Goal: Transaction & Acquisition: Purchase product/service

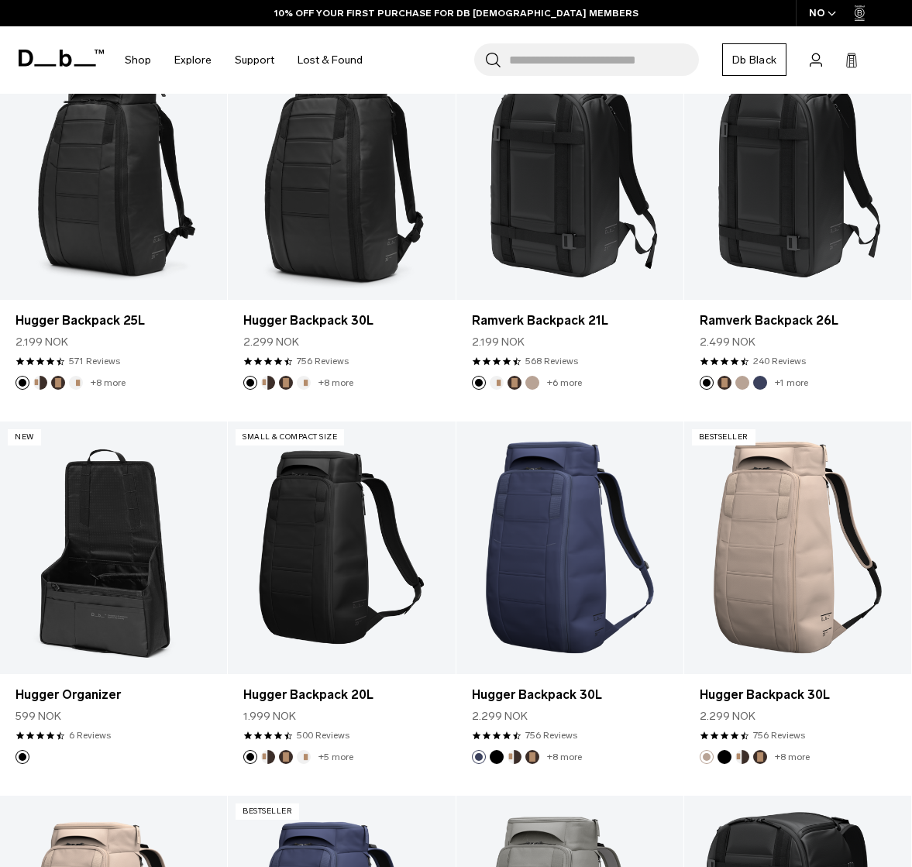
scroll to position [317, 0]
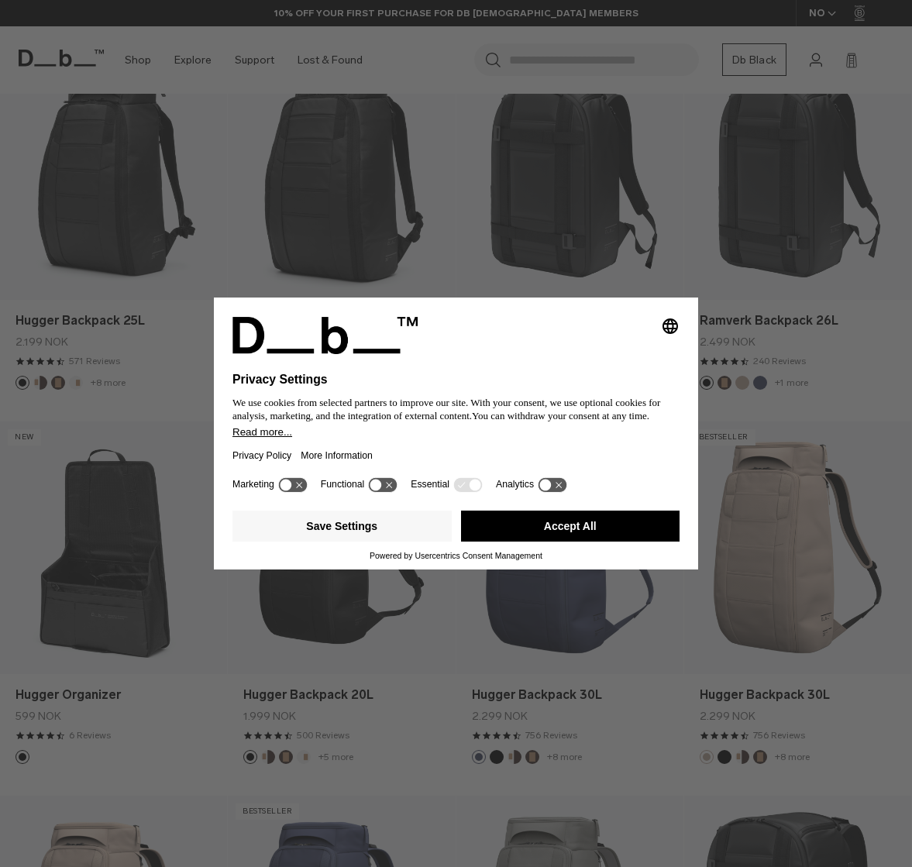
drag, startPoint x: 553, startPoint y: 534, endPoint x: 514, endPoint y: 520, distance: 41.9
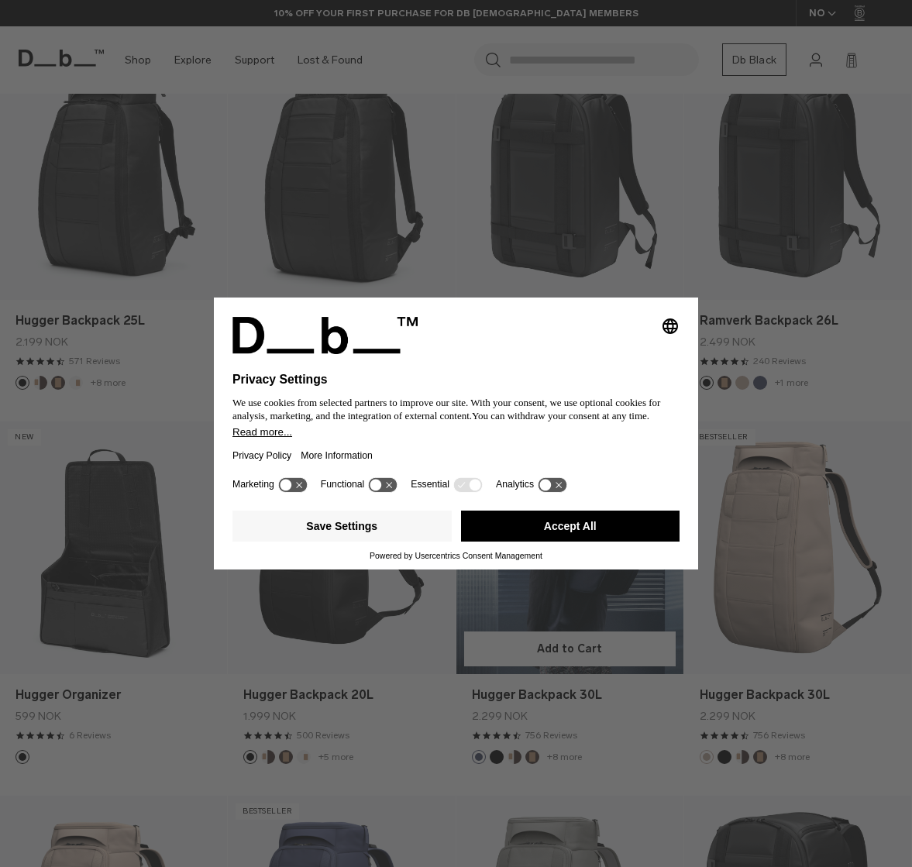
click at [553, 534] on button "Accept All" at bounding box center [570, 525] width 219 height 31
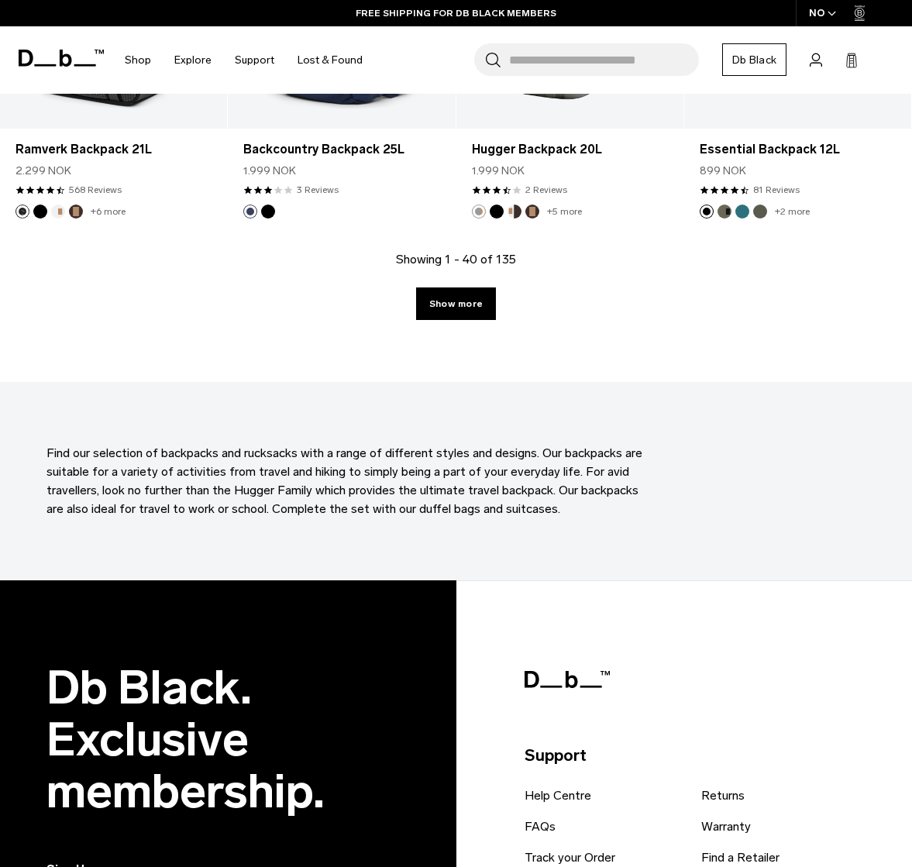
scroll to position [3845, 0]
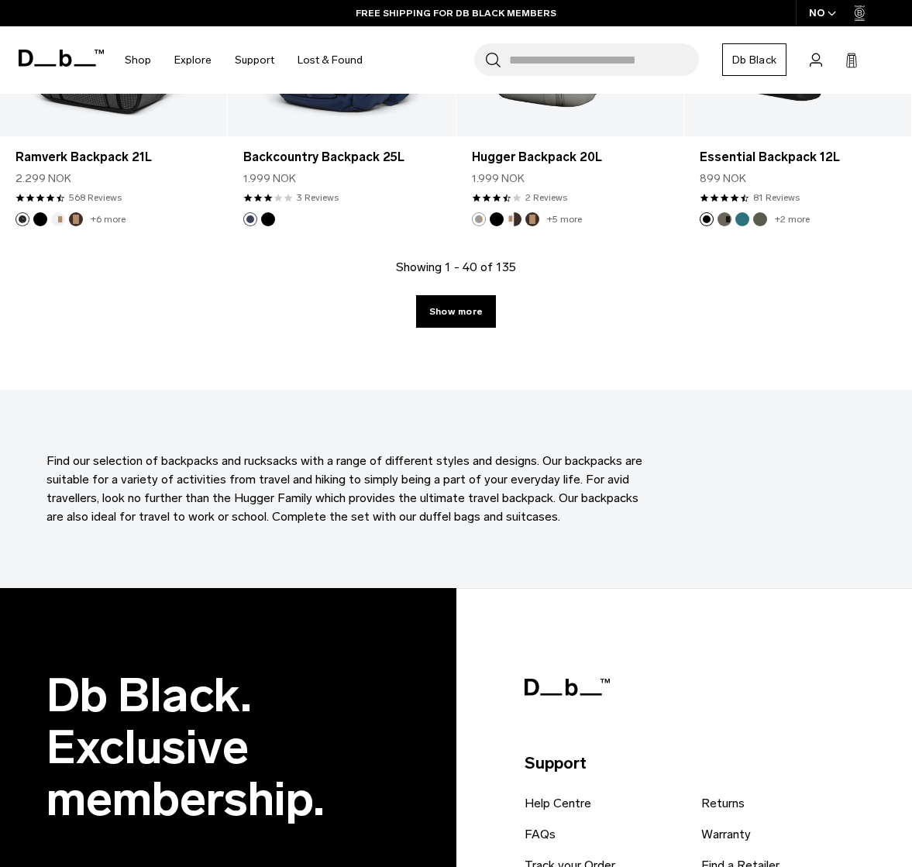
drag, startPoint x: 452, startPoint y: 307, endPoint x: 272, endPoint y: 305, distance: 179.7
click at [452, 307] on link "Show more" at bounding box center [456, 311] width 80 height 33
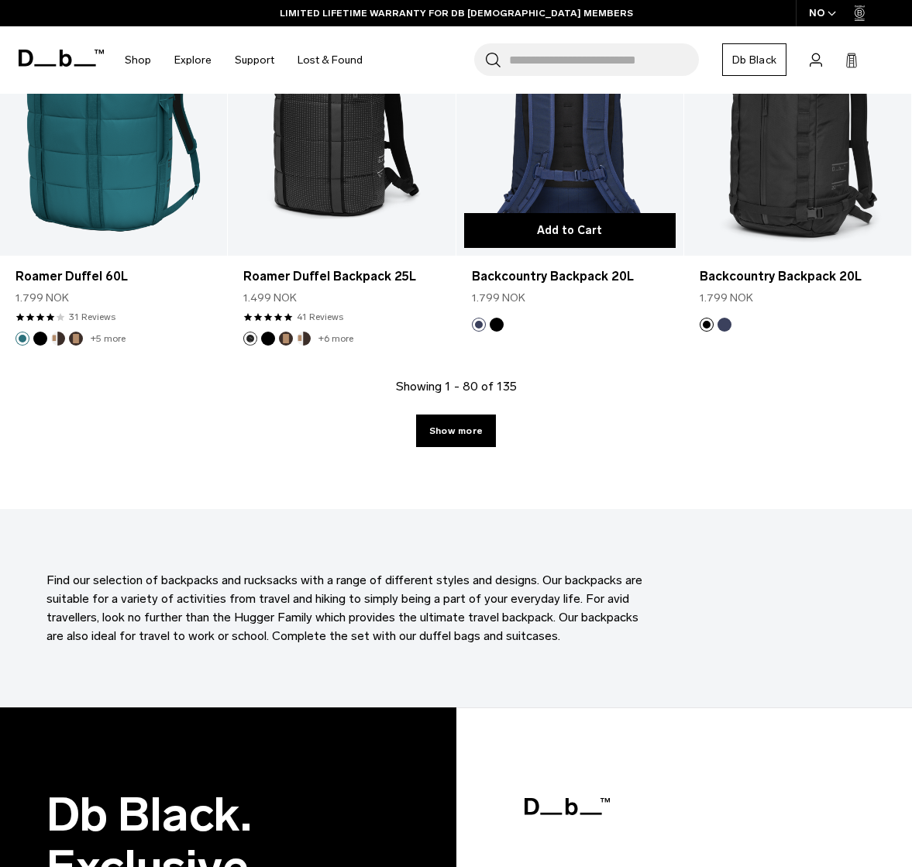
scroll to position [7467, 0]
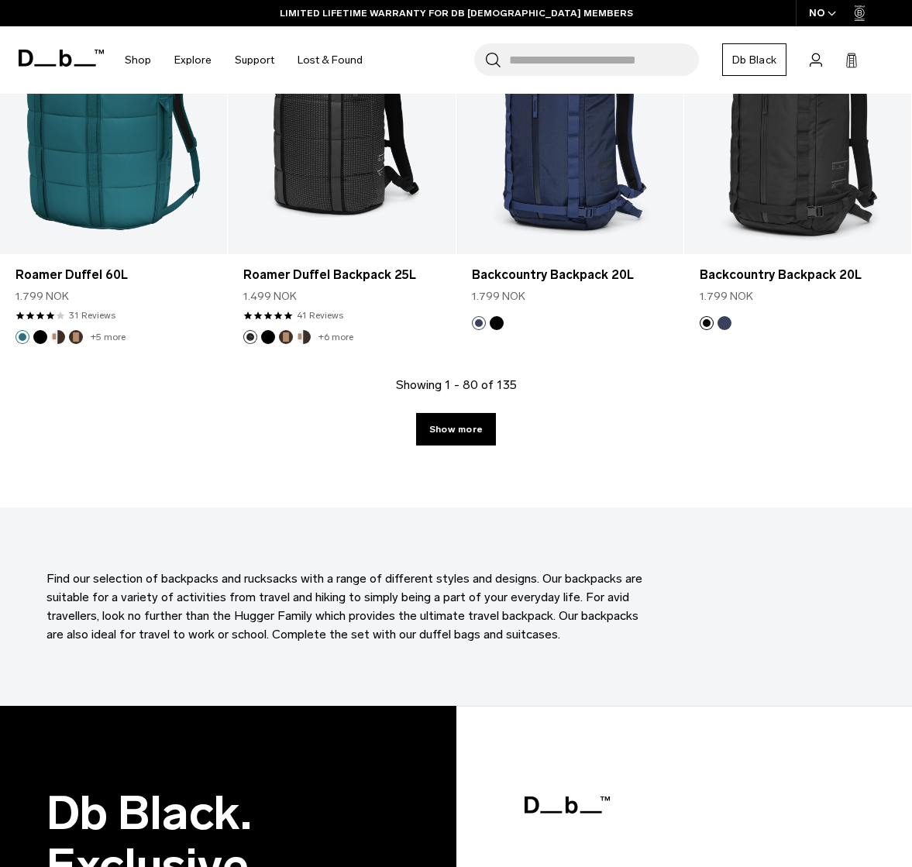
click at [551, 57] on input "Search for Bags, Luggage..." at bounding box center [604, 59] width 190 height 33
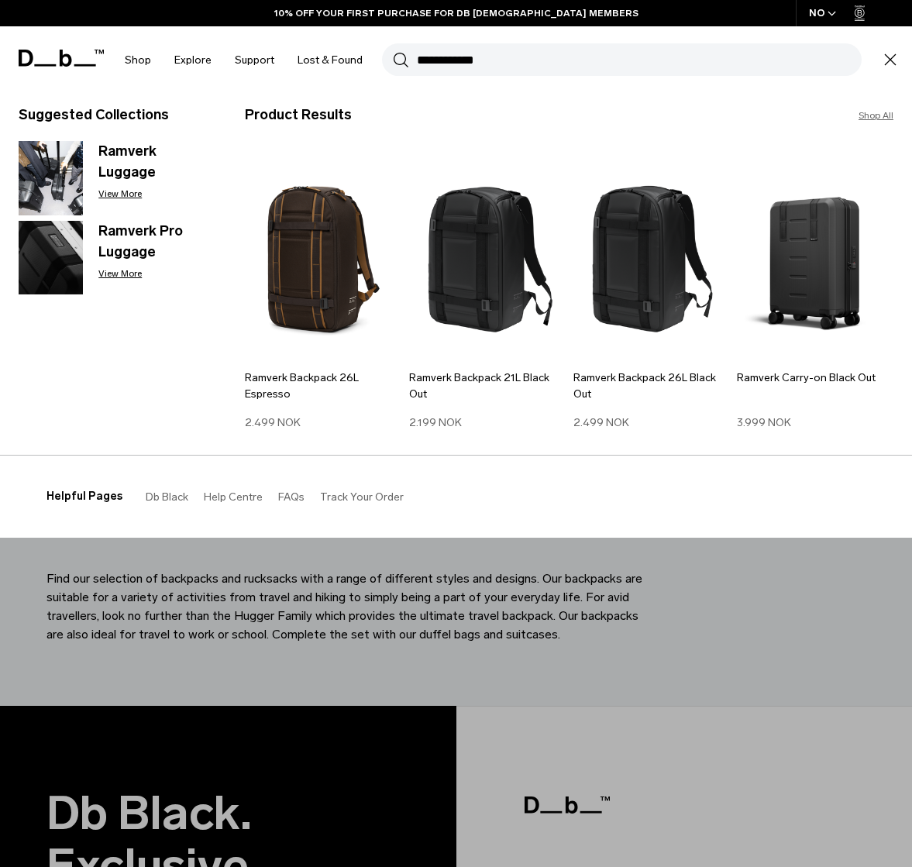
type input "**********"
click at [393, 51] on button "Search" at bounding box center [401, 59] width 16 height 17
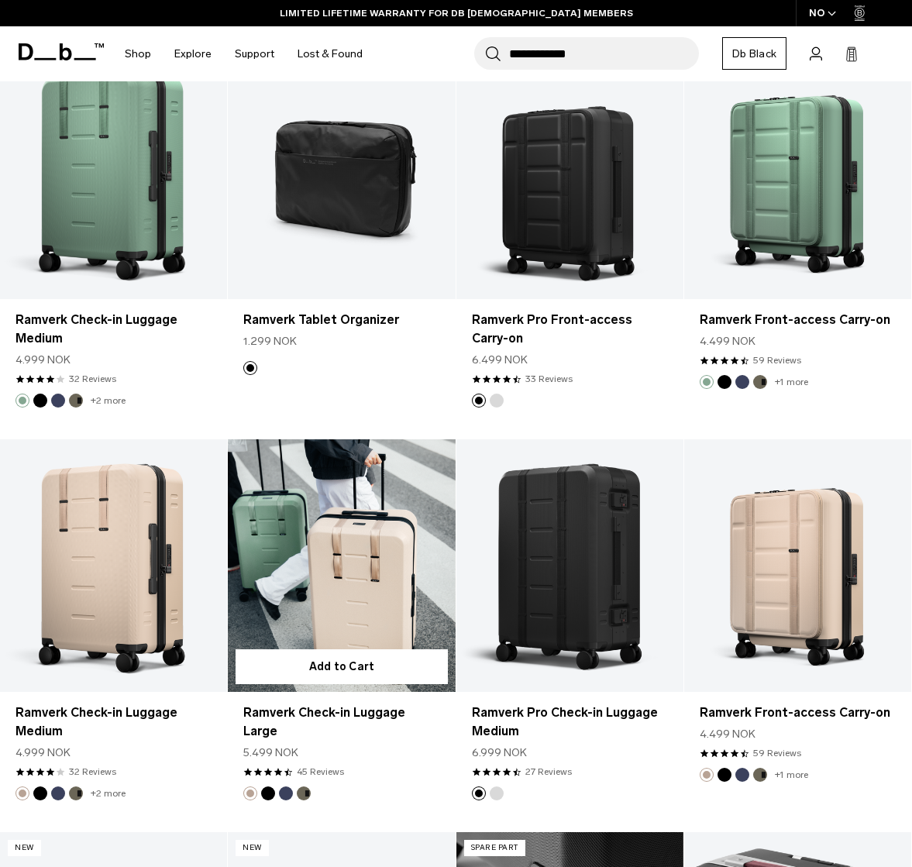
scroll to position [1455, 0]
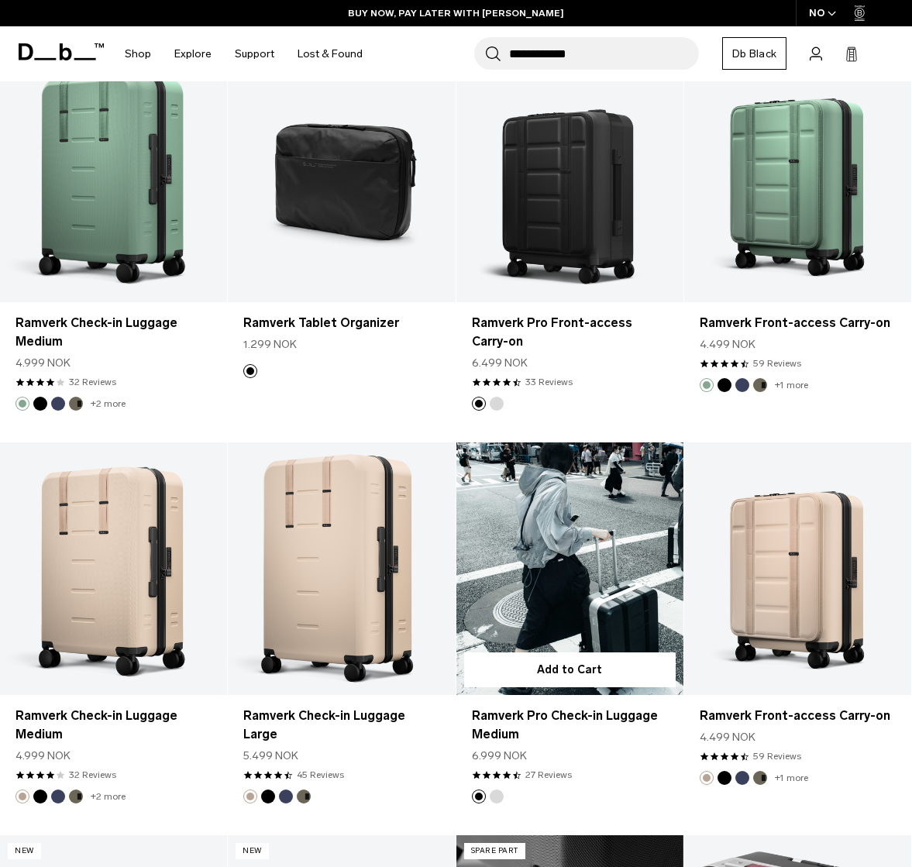
click at [509, 532] on link "Ramverk Pro Check-in Luggage Medium" at bounding box center [569, 568] width 227 height 252
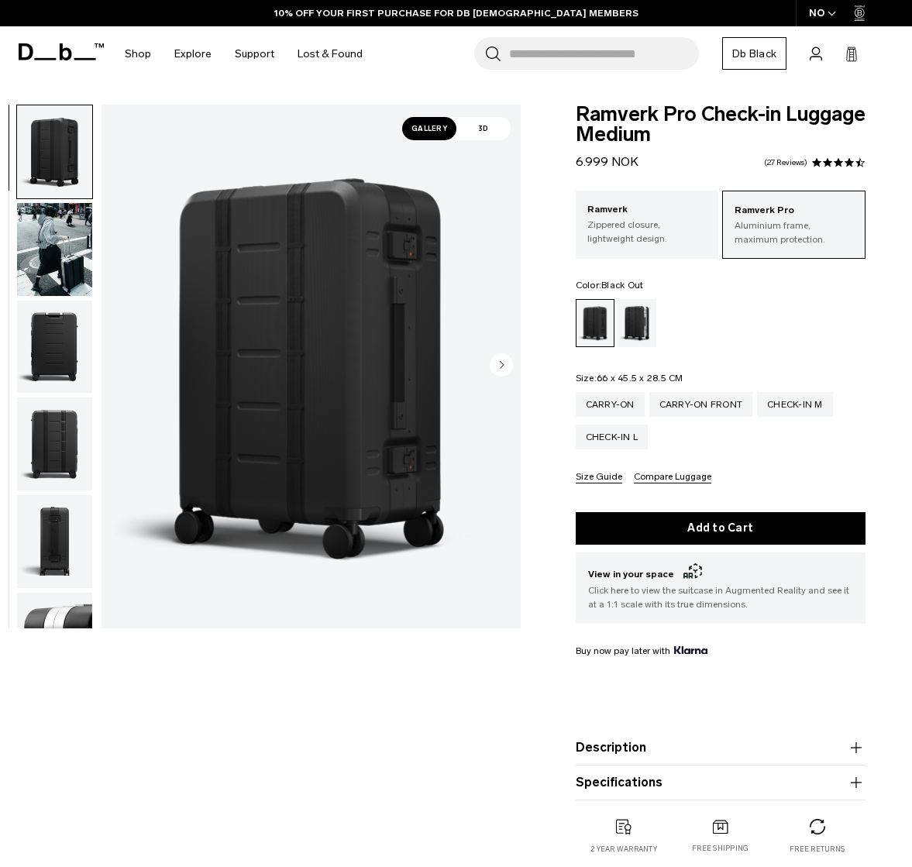
click at [43, 273] on img "button" at bounding box center [54, 249] width 75 height 93
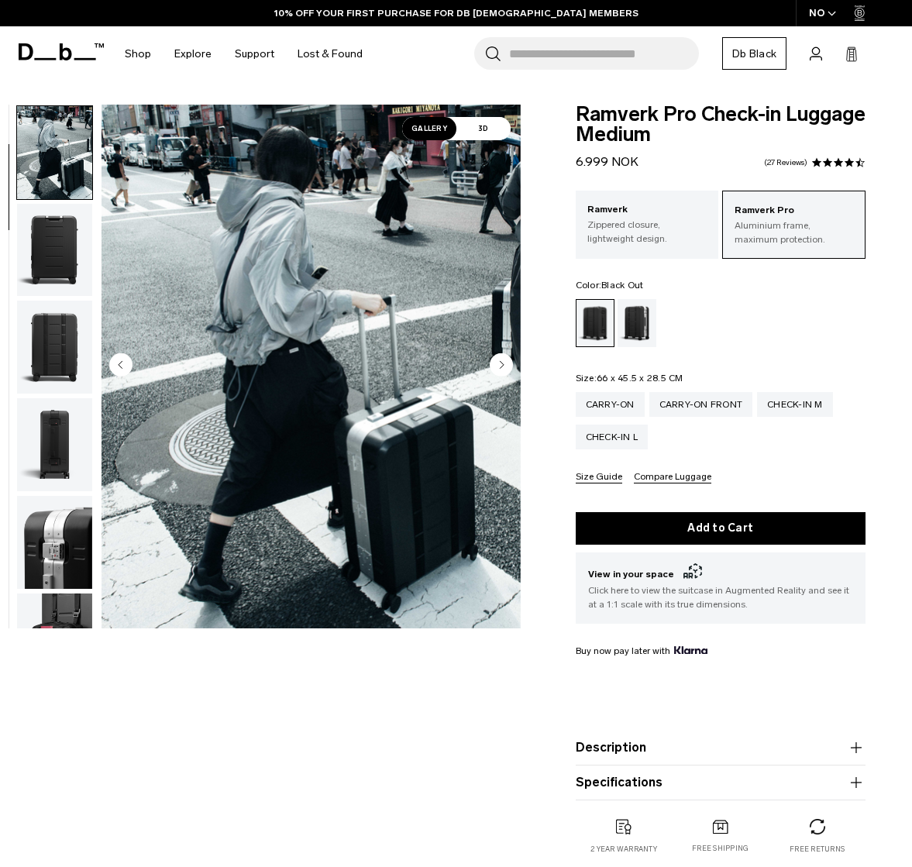
scroll to position [98, 0]
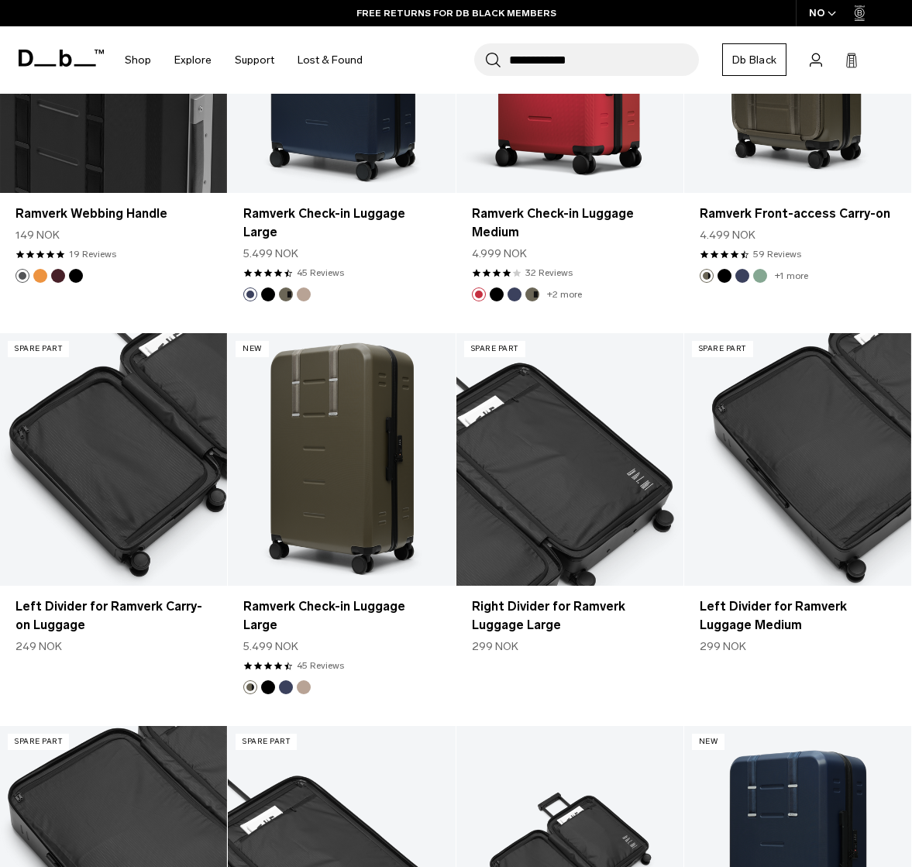
scroll to position [2727, 0]
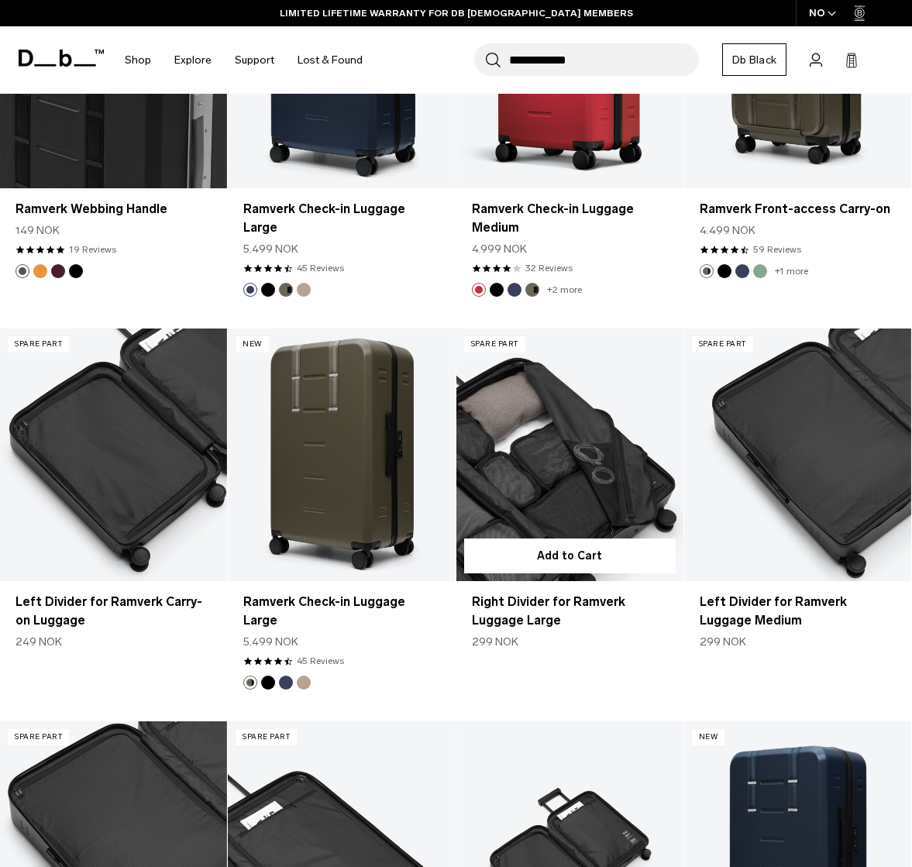
click at [544, 424] on link "Right Divider for Ramverk Luggage Large" at bounding box center [569, 454] width 227 height 252
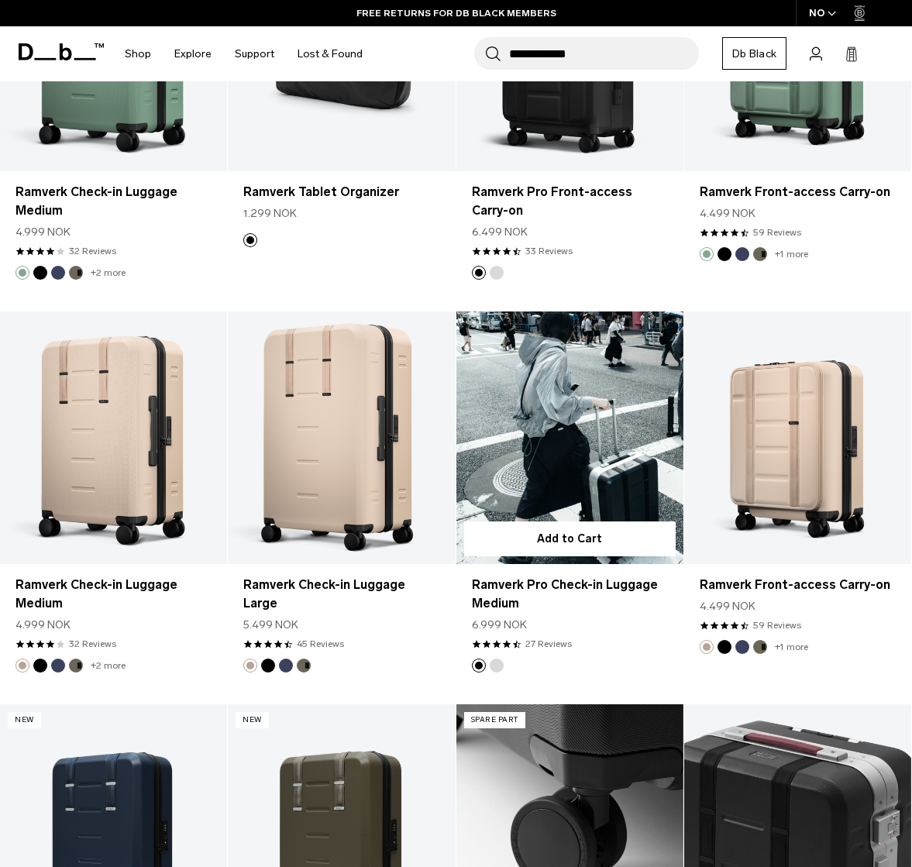
scroll to position [1560, 0]
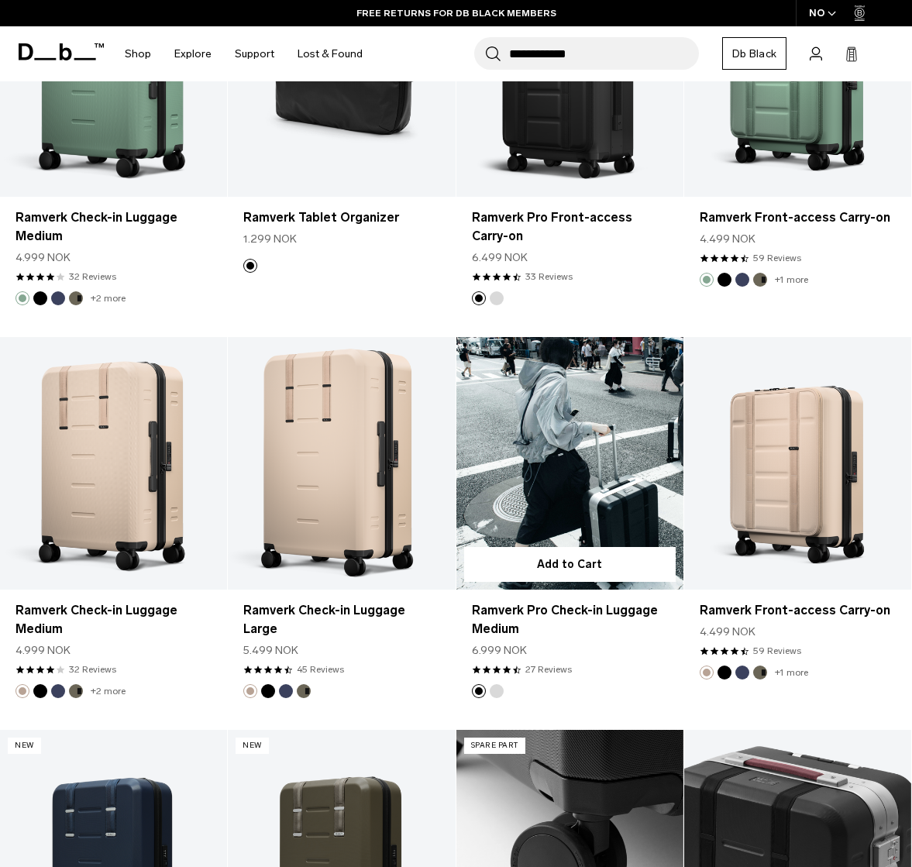
click at [556, 450] on link "Ramverk Pro Check-in Luggage Medium" at bounding box center [569, 463] width 227 height 252
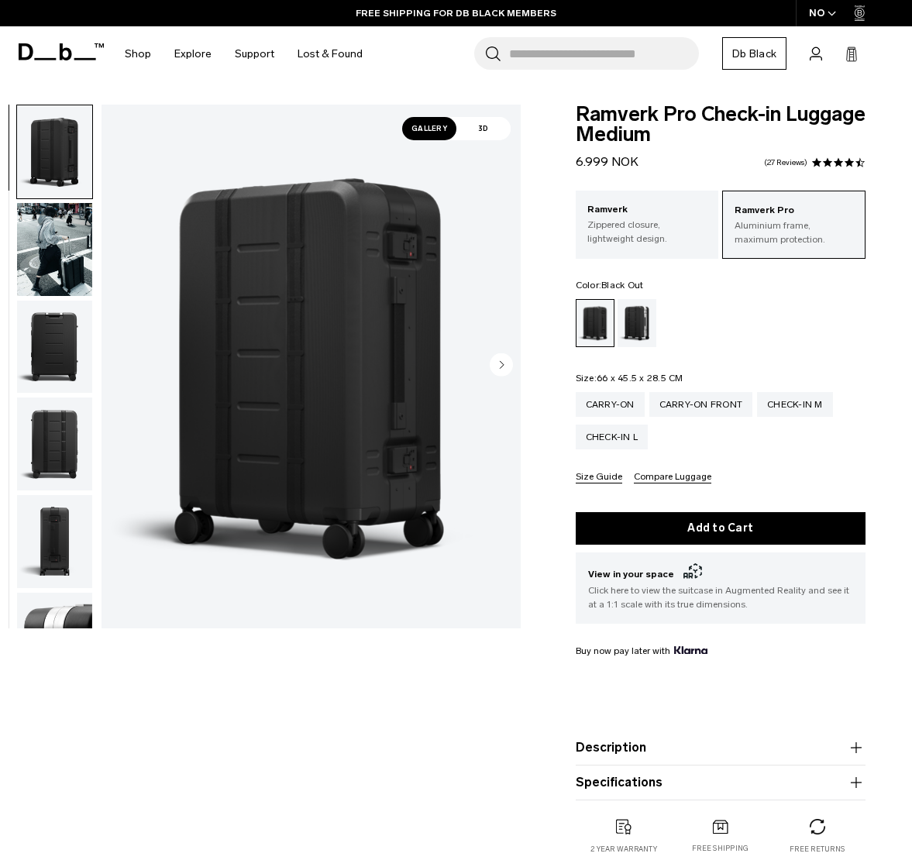
click at [65, 255] on img "button" at bounding box center [54, 249] width 75 height 93
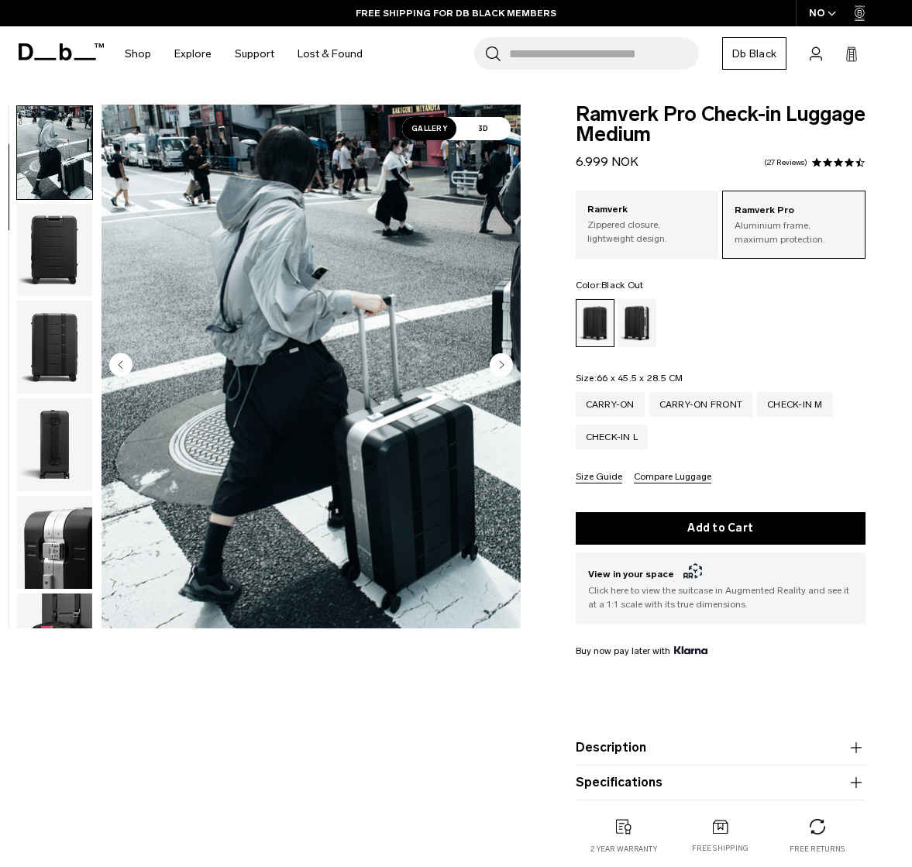
scroll to position [98, 0]
click at [630, 312] on div "Silver" at bounding box center [637, 323] width 40 height 48
